Goal: Task Accomplishment & Management: Use online tool/utility

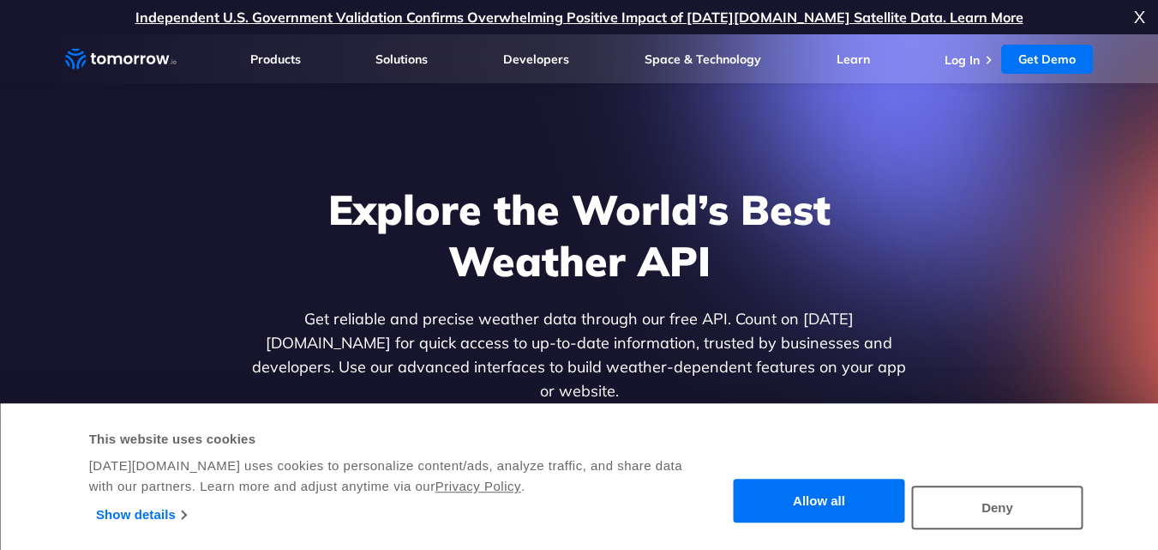
click at [988, 66] on li "Log In" at bounding box center [971, 59] width 52 height 17
click at [976, 63] on link "Log In" at bounding box center [962, 59] width 35 height 15
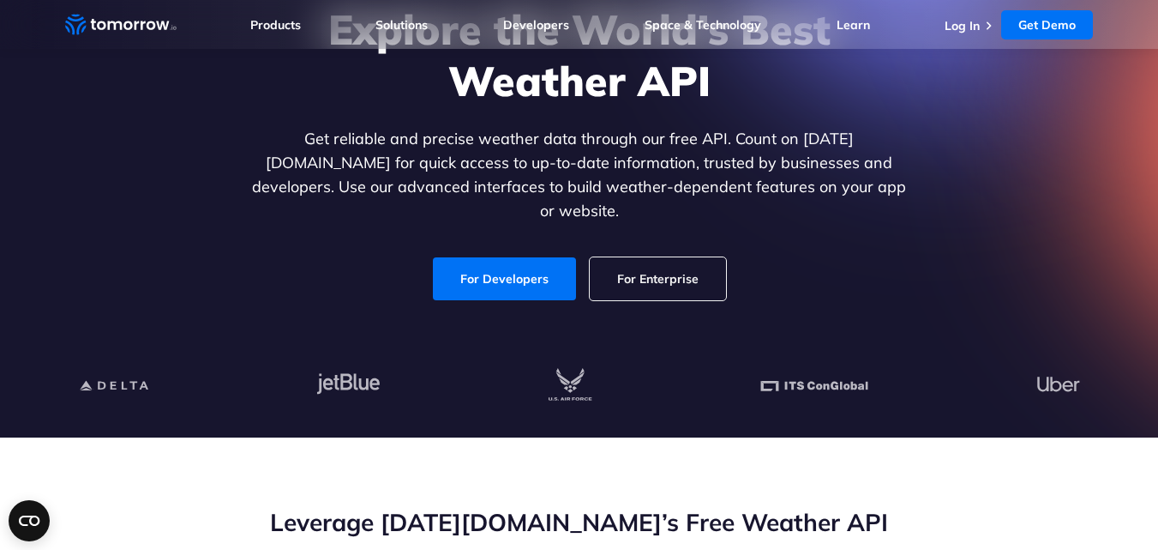
scroll to position [229, 0]
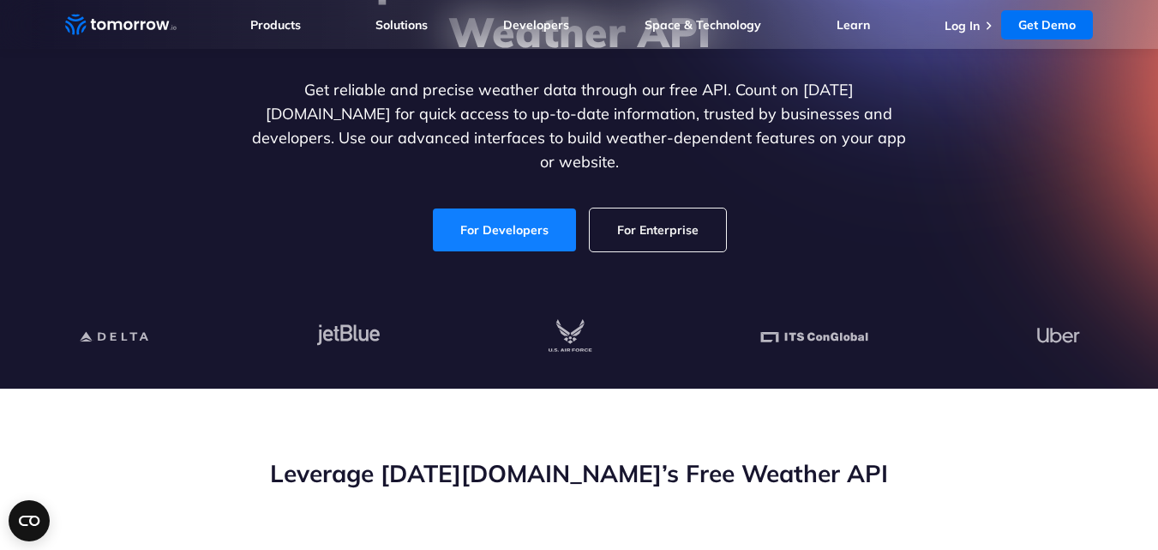
click at [455, 208] on link "For Developers" at bounding box center [504, 229] width 143 height 43
click at [498, 210] on link "For Developers" at bounding box center [504, 229] width 143 height 43
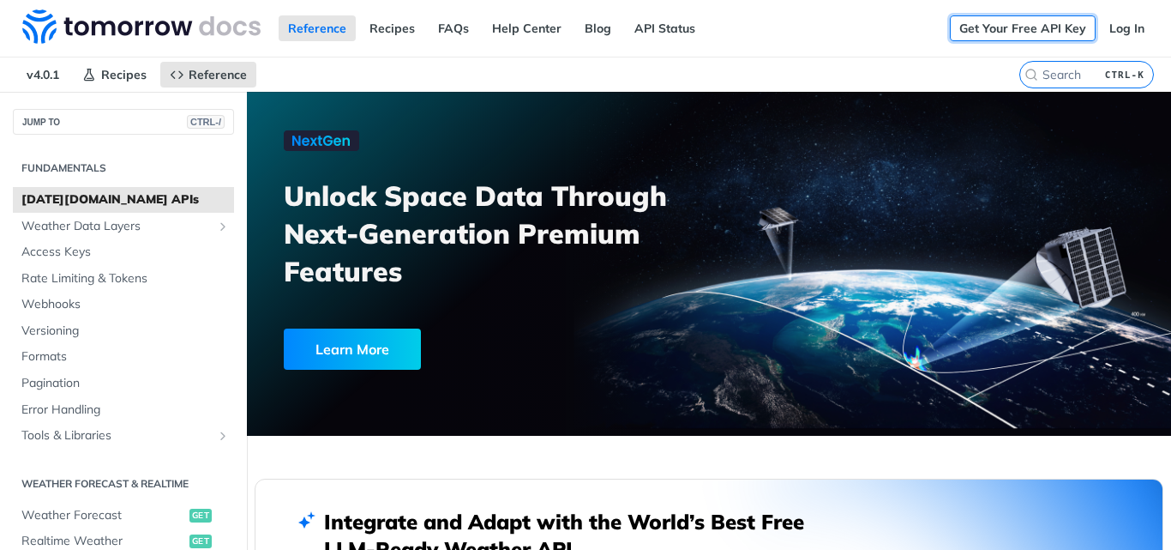
click at [1013, 35] on link "Get Your Free API Key" at bounding box center [1023, 28] width 146 height 26
click at [1118, 23] on link "Log In" at bounding box center [1127, 28] width 54 height 26
